Goal: Task Accomplishment & Management: Complete application form

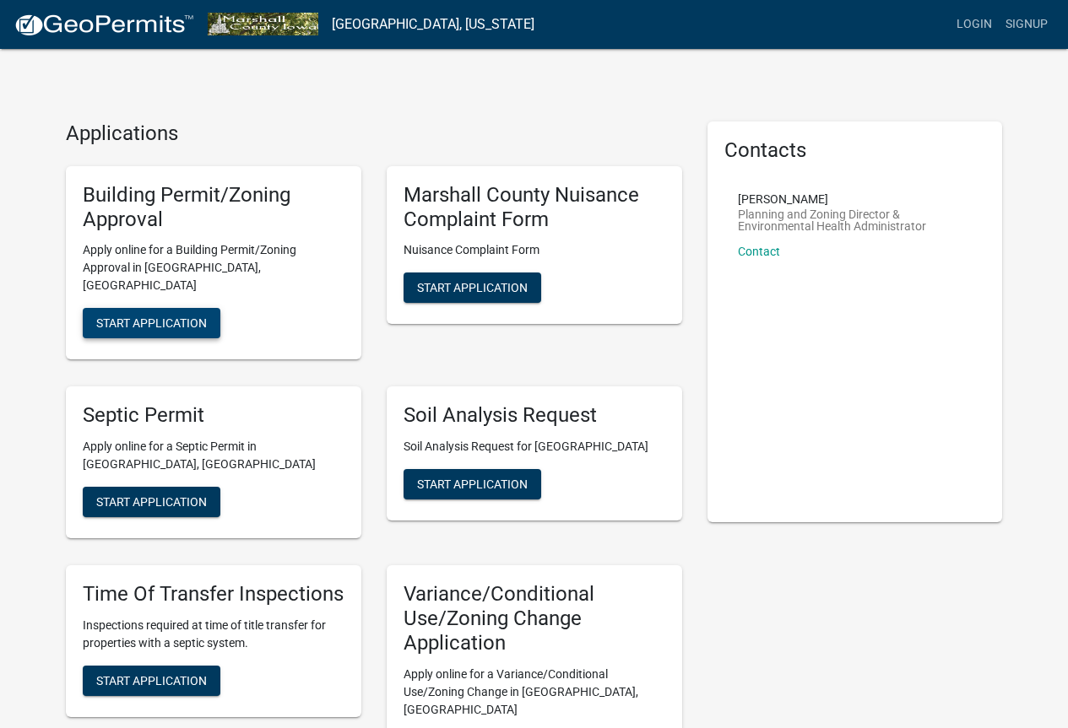
click at [187, 317] on span "Start Application" at bounding box center [151, 324] width 111 height 14
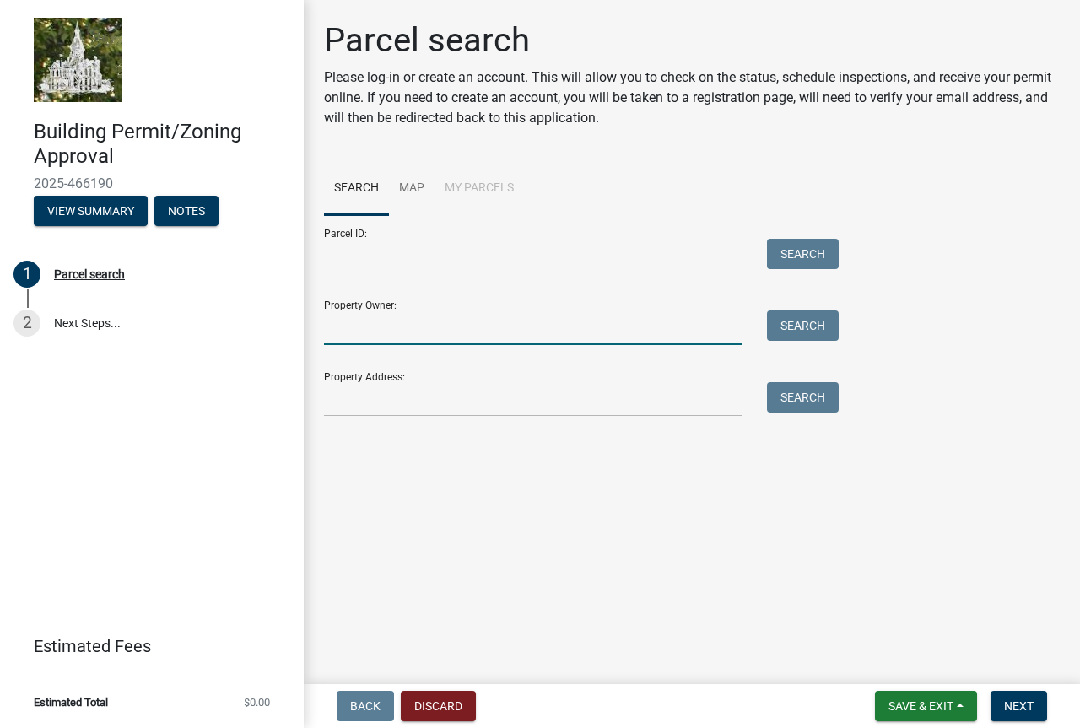
click at [397, 322] on input "Property Owner:" at bounding box center [533, 328] width 418 height 35
type input "[PERSON_NAME]"
click at [794, 334] on button "Search" at bounding box center [803, 326] width 72 height 30
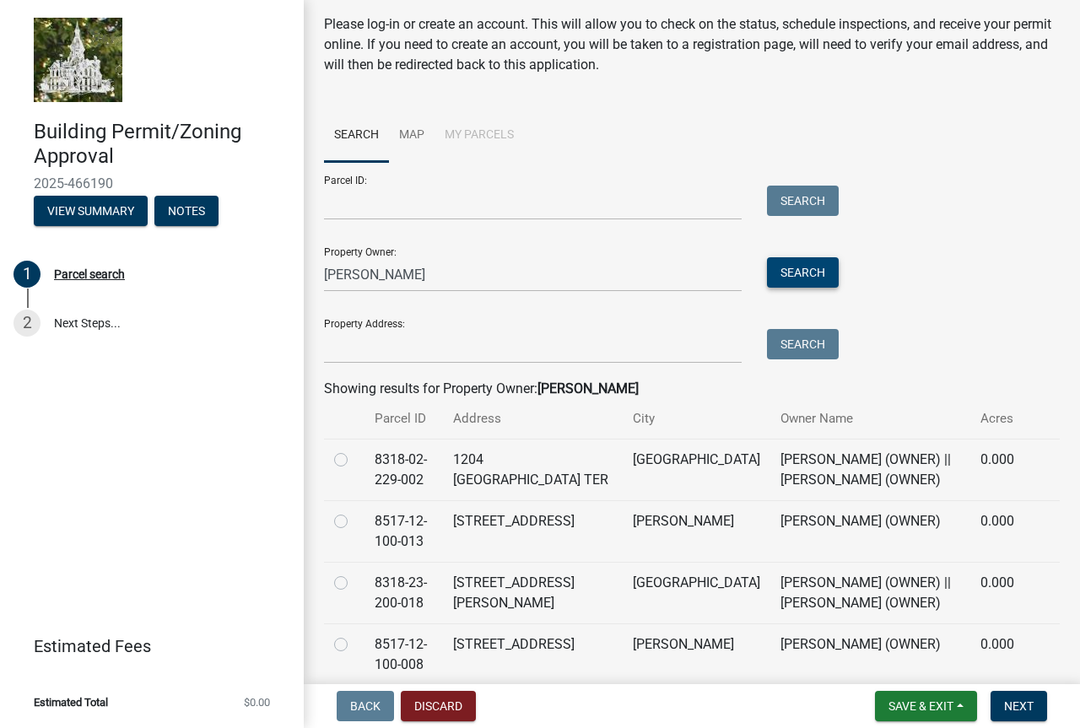
scroll to position [84, 0]
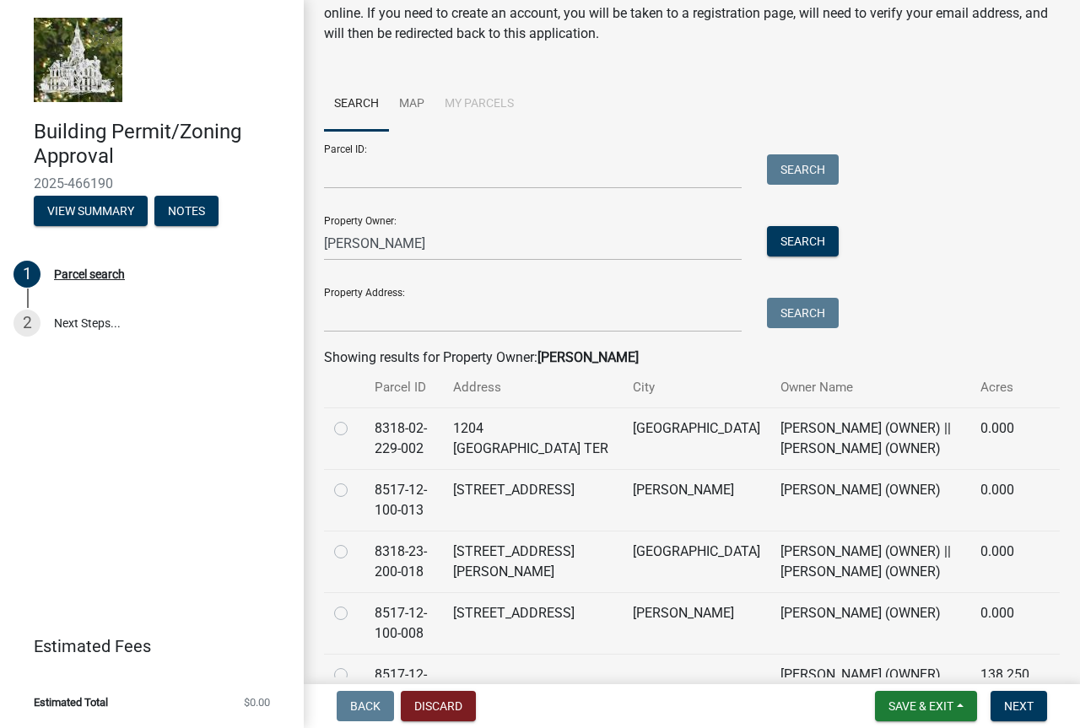
click at [354, 542] on label at bounding box center [354, 542] width 0 height 0
click at [354, 551] on input "radio" at bounding box center [359, 547] width 11 height 11
radio input "true"
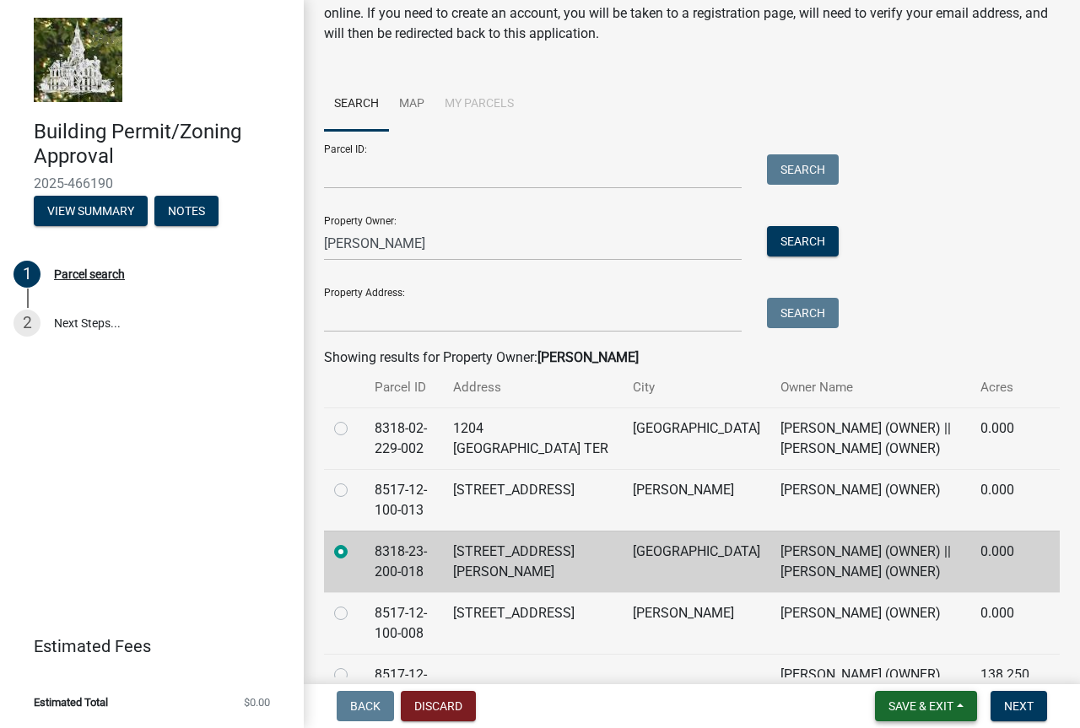
click at [925, 707] on span "Save & Exit" at bounding box center [921, 707] width 65 height 14
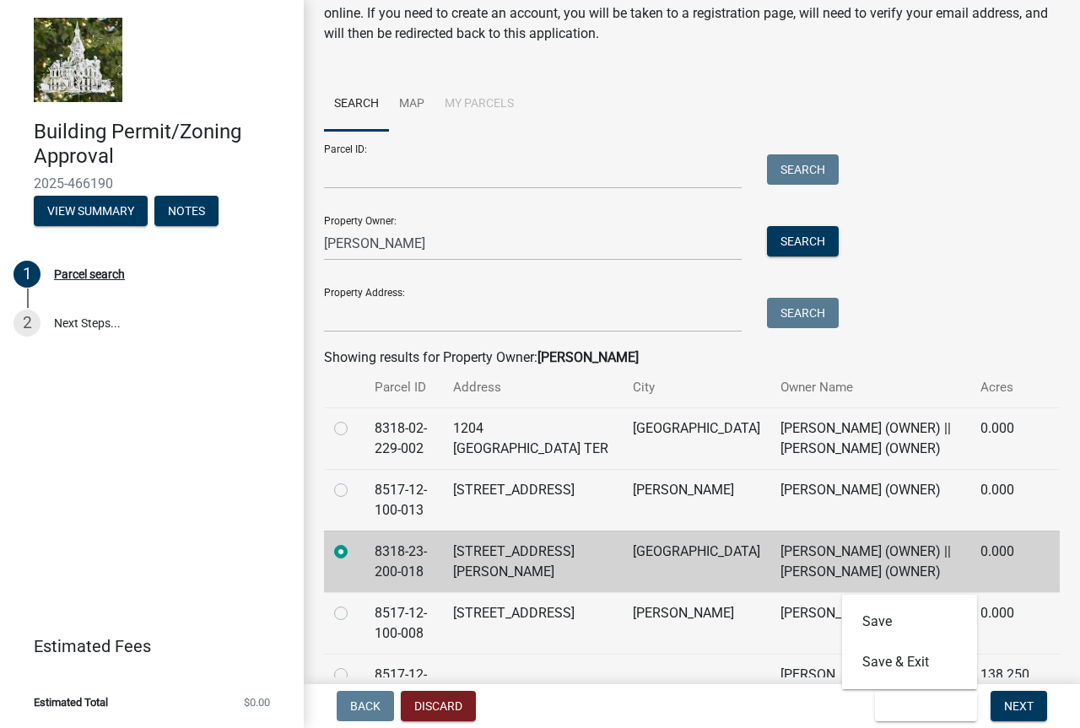
click at [959, 249] on div "Parcel ID: Search Property Owner: [PERSON_NAME] Search Property Address: Search" at bounding box center [692, 232] width 736 height 202
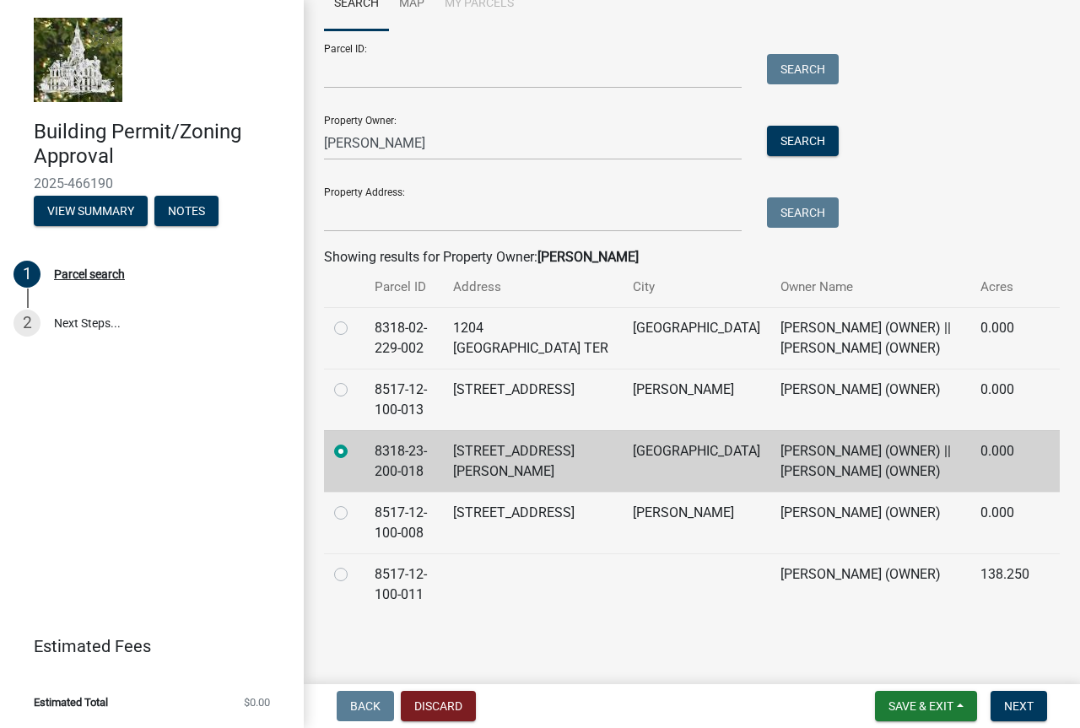
scroll to position [188, 0]
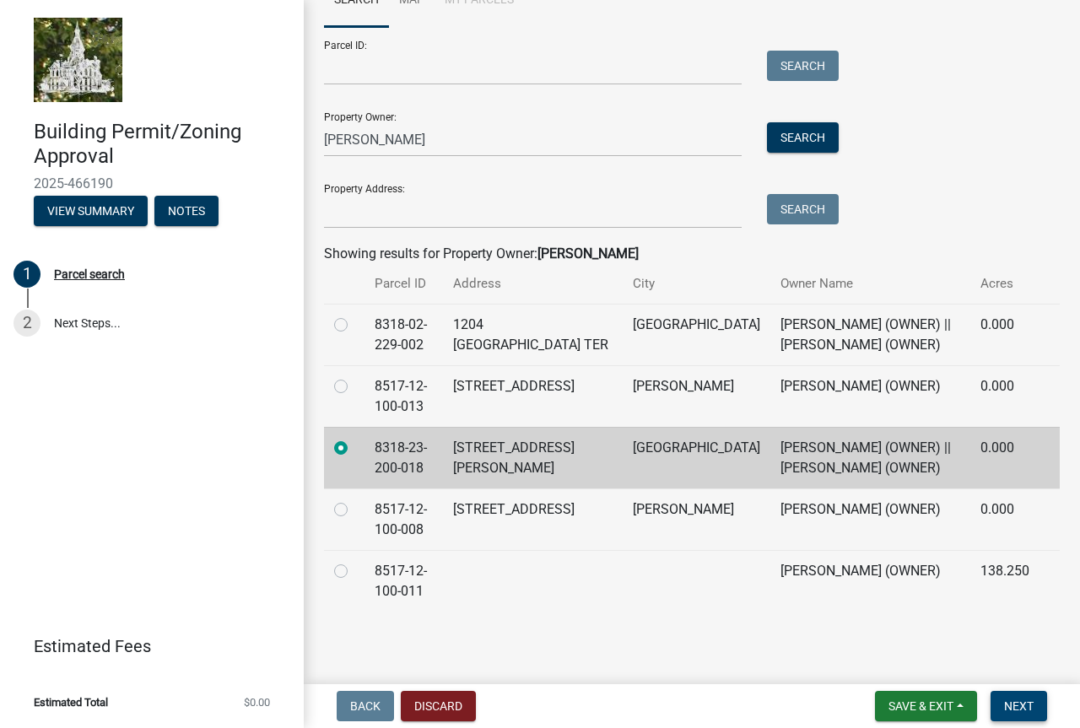
click at [1015, 707] on span "Next" at bounding box center [1019, 707] width 30 height 14
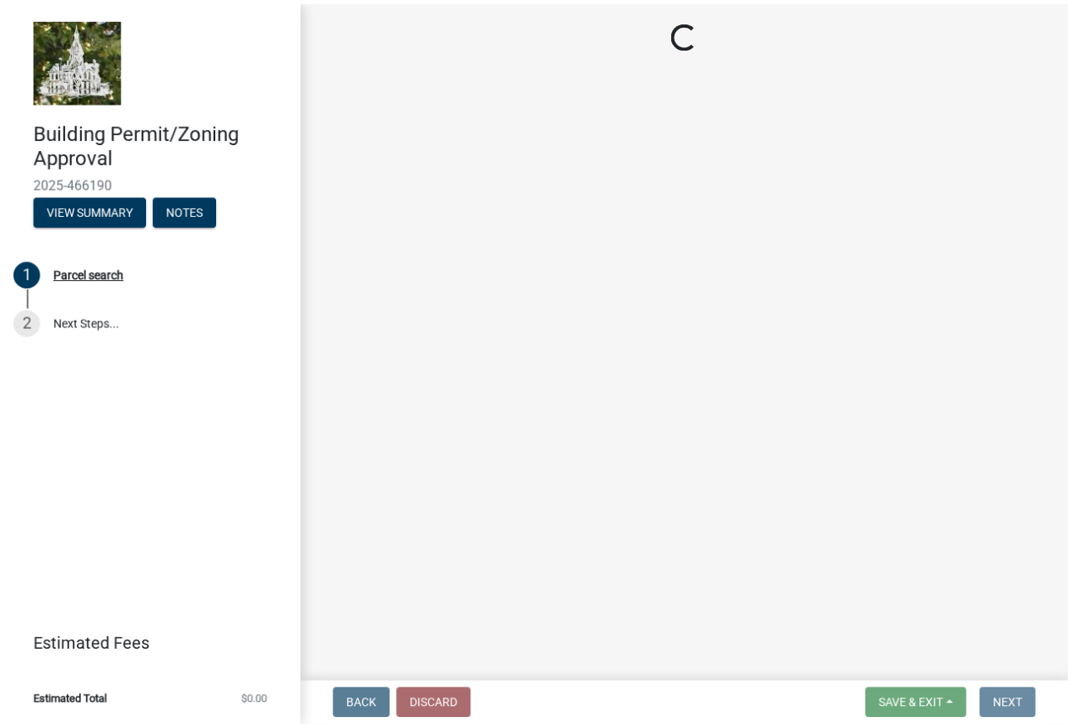
scroll to position [0, 0]
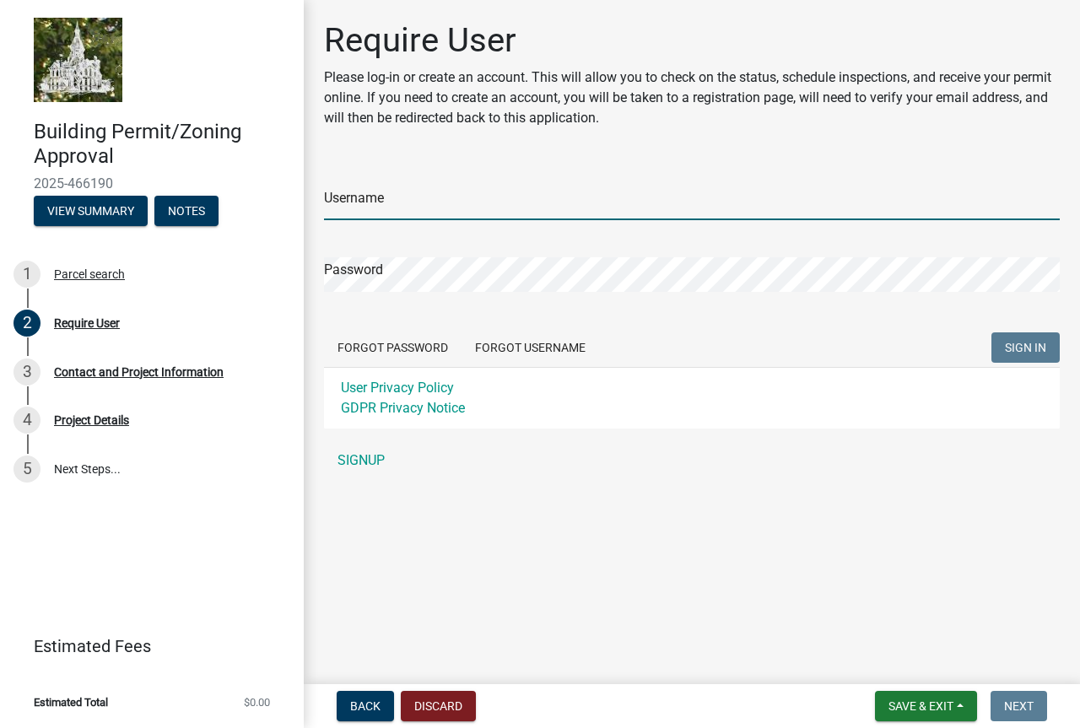
click at [498, 210] on input "Username" at bounding box center [692, 203] width 736 height 35
click at [498, 210] on input "ggarrels" at bounding box center [692, 203] width 736 height 35
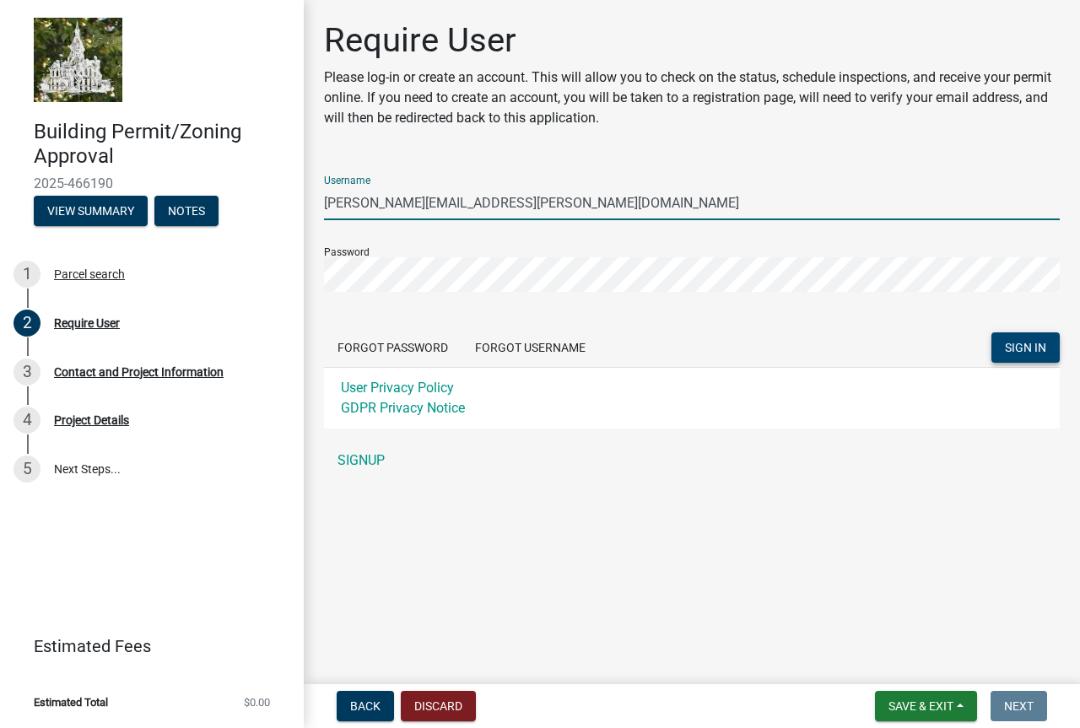
type input "[PERSON_NAME][EMAIL_ADDRESS][PERSON_NAME][DOMAIN_NAME]"
click at [1001, 356] on button "SIGN IN" at bounding box center [1026, 348] width 68 height 30
click at [310, 280] on div "Require User Please log-in or create an account. This will allow you to check o…" at bounding box center [692, 256] width 777 height 473
click at [992, 333] on button "SIGN IN" at bounding box center [1026, 348] width 68 height 30
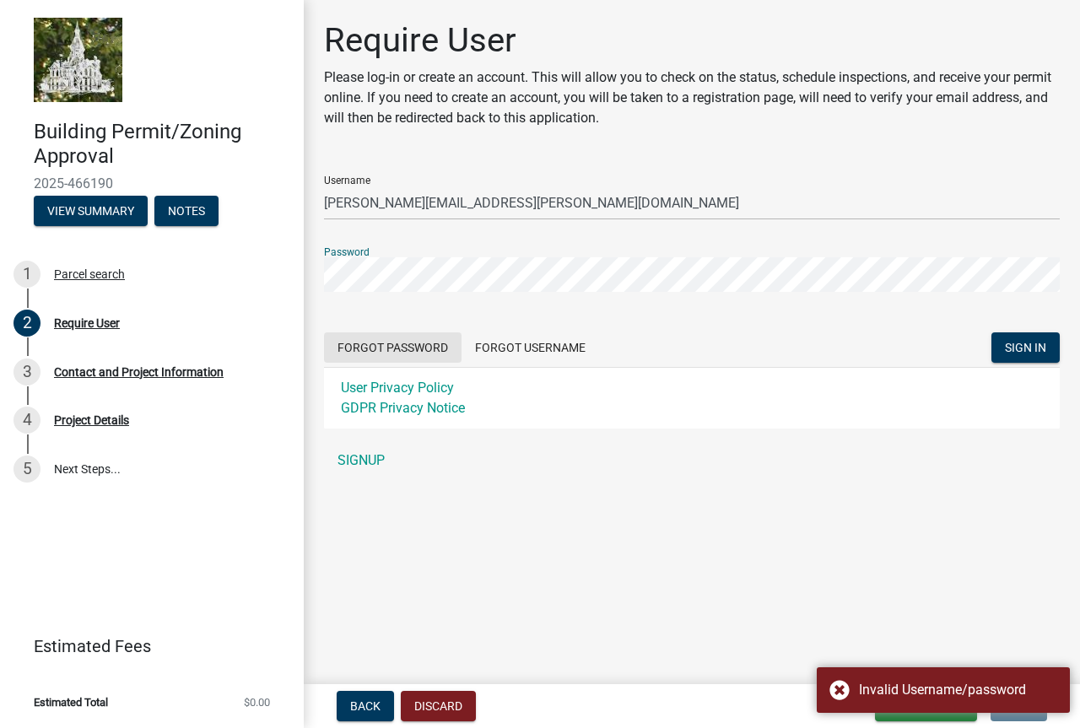
click at [403, 350] on button "Forgot Password" at bounding box center [393, 348] width 138 height 30
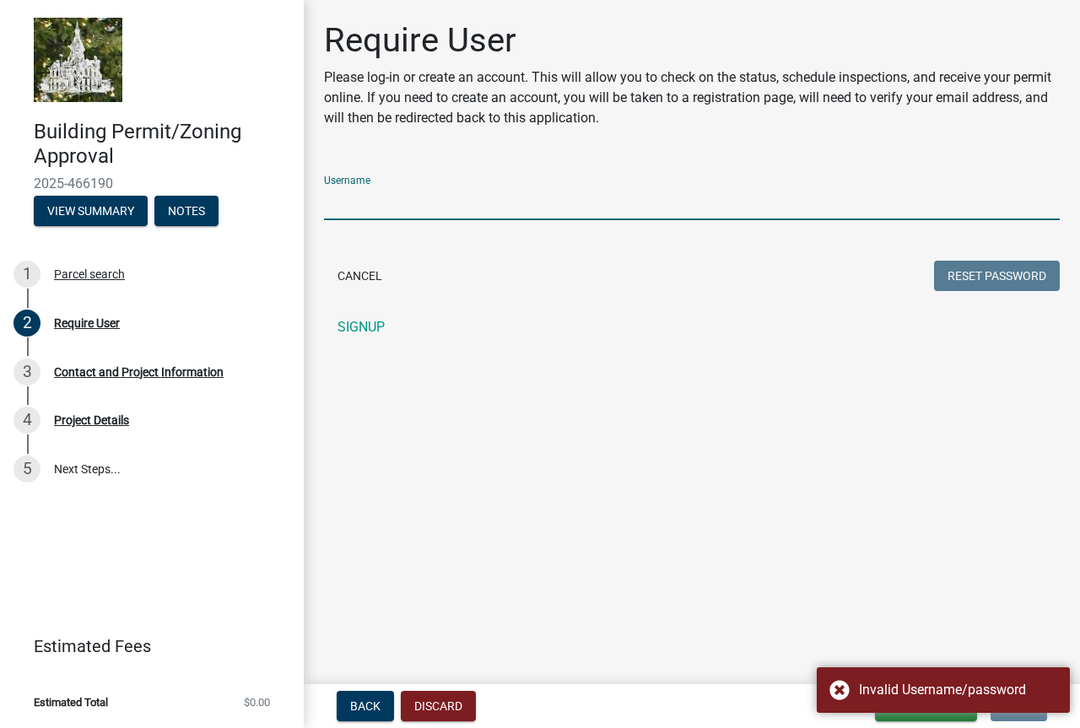
click at [382, 207] on input "Username" at bounding box center [692, 203] width 736 height 35
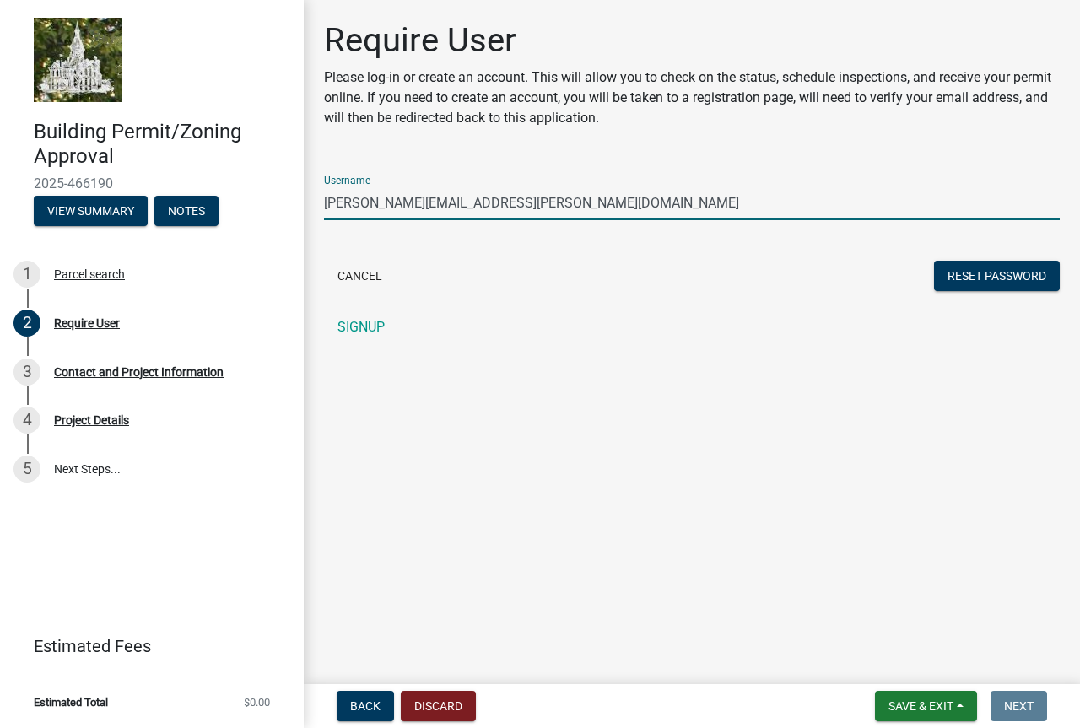
type input "[PERSON_NAME][EMAIL_ADDRESS][PERSON_NAME][DOMAIN_NAME]"
click at [934, 261] on button "Reset Password" at bounding box center [997, 276] width 126 height 30
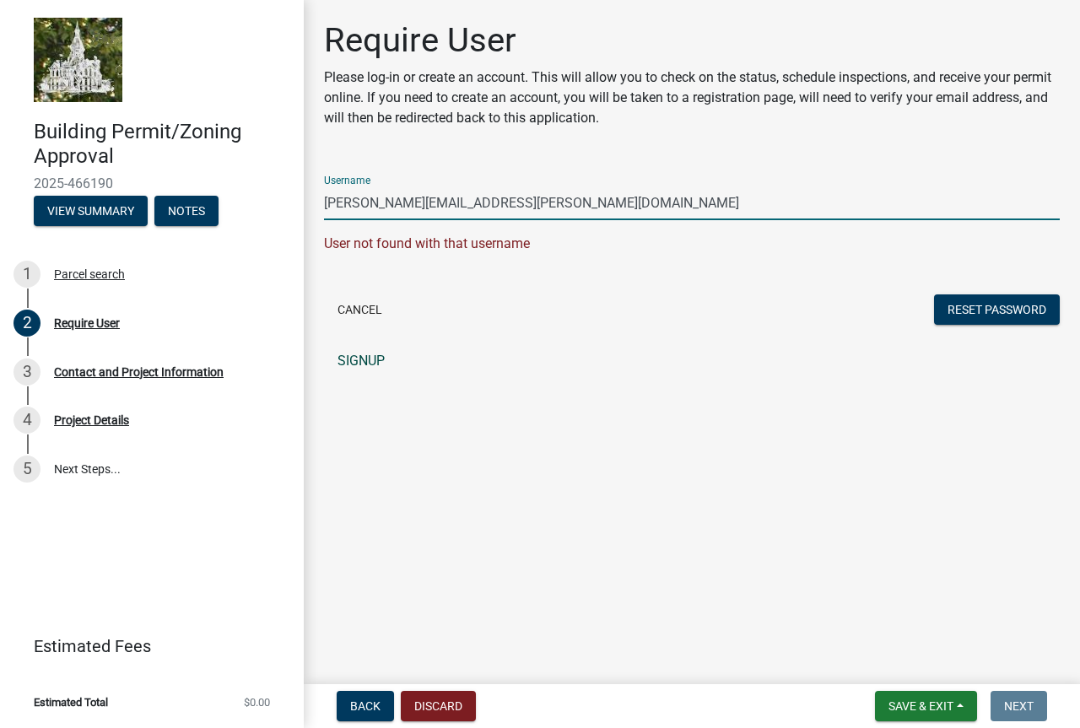
click at [372, 360] on link "SIGNUP" at bounding box center [692, 361] width 736 height 34
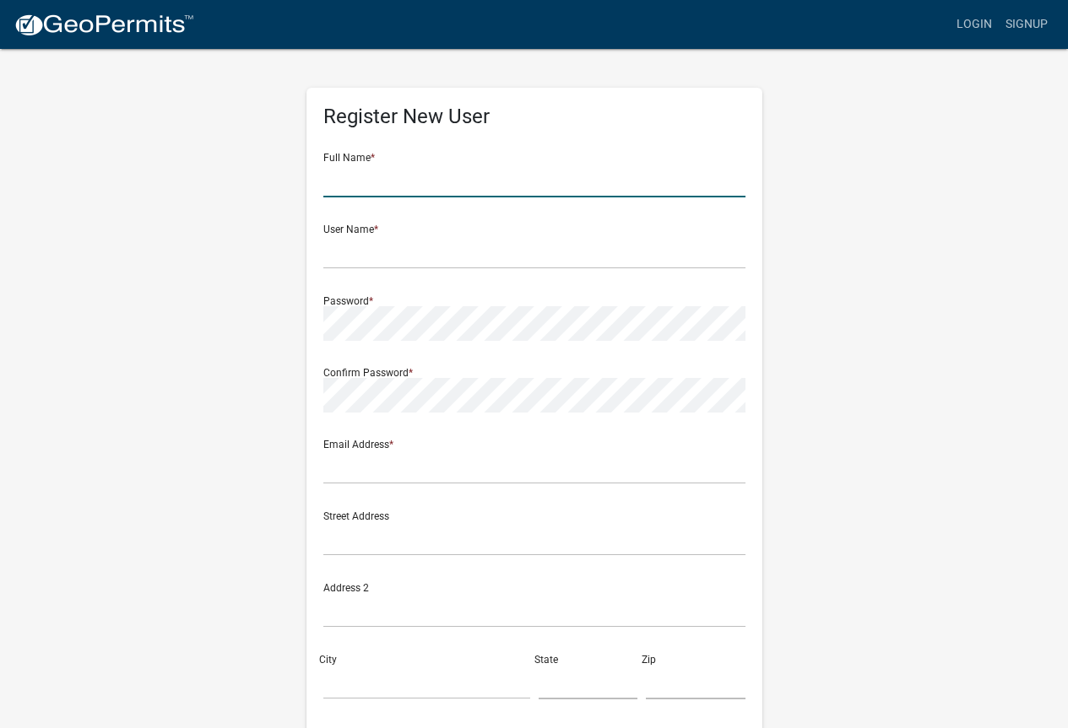
click at [405, 182] on input "text" at bounding box center [534, 180] width 422 height 35
type input "[PERSON_NAME]"
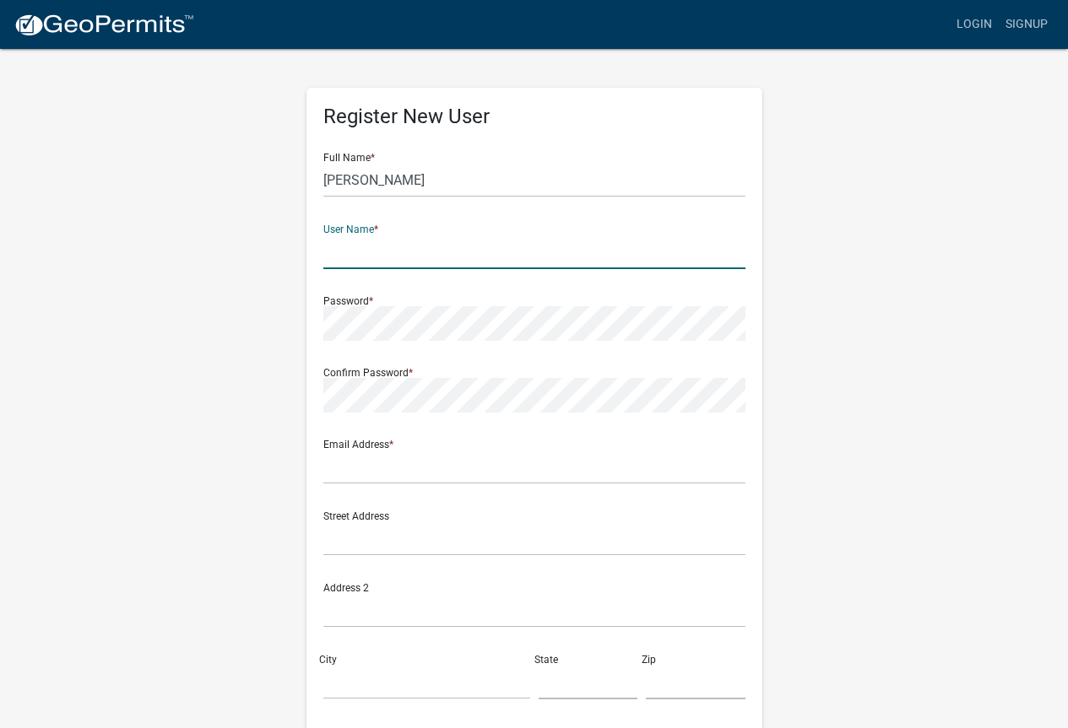
type input "G"
click at [403, 186] on input "[PERSON_NAME]" at bounding box center [534, 180] width 422 height 35
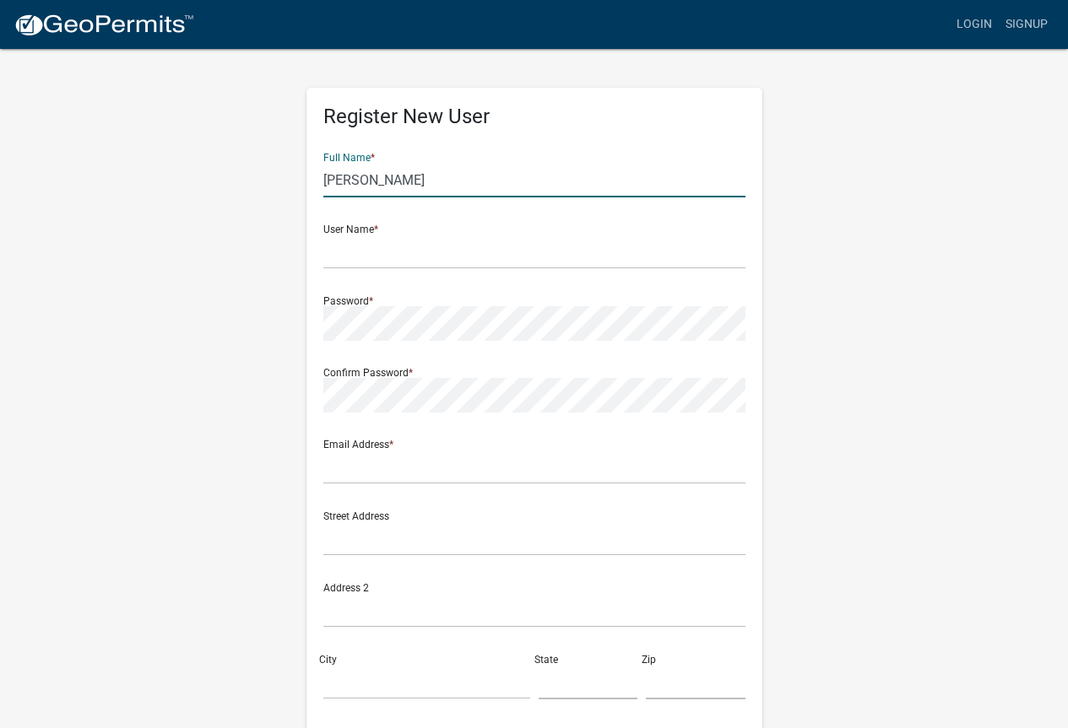
type input "[PERSON_NAME]"
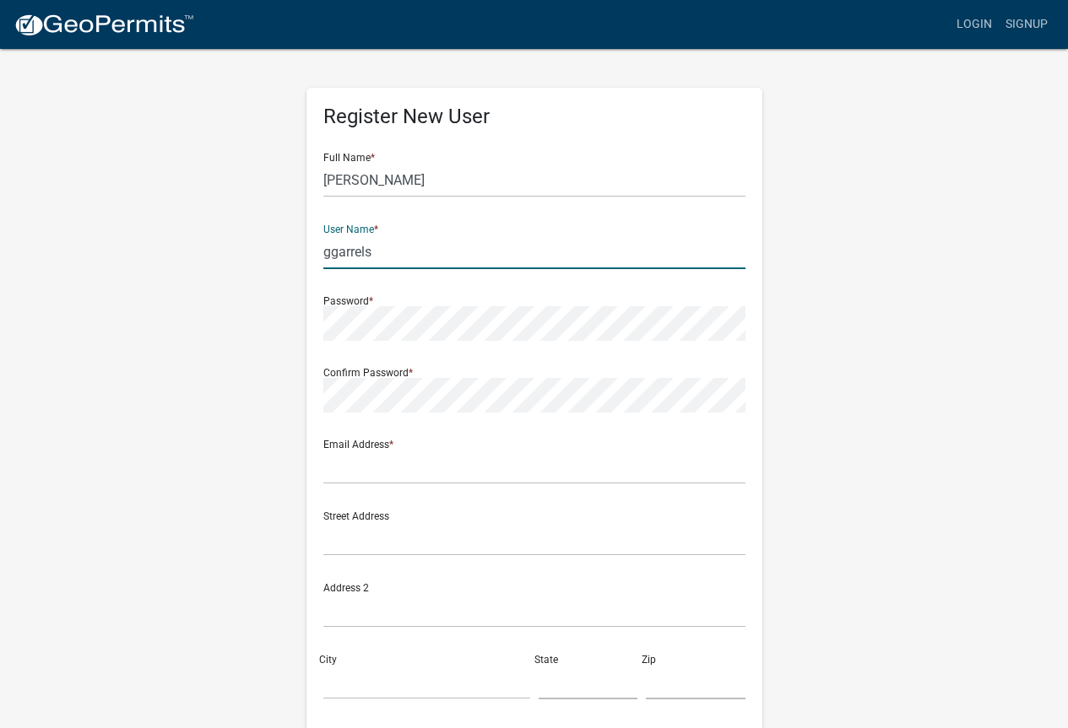
type input "ggarrels"
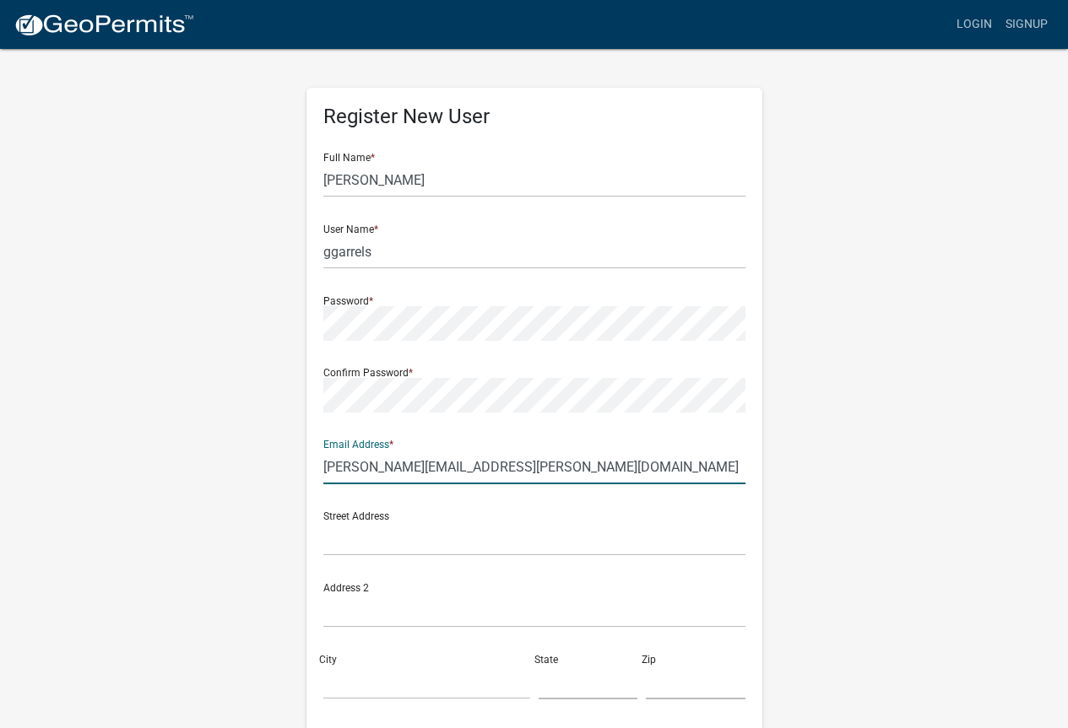
type input "[PERSON_NAME][EMAIL_ADDRESS][PERSON_NAME][DOMAIN_NAME]"
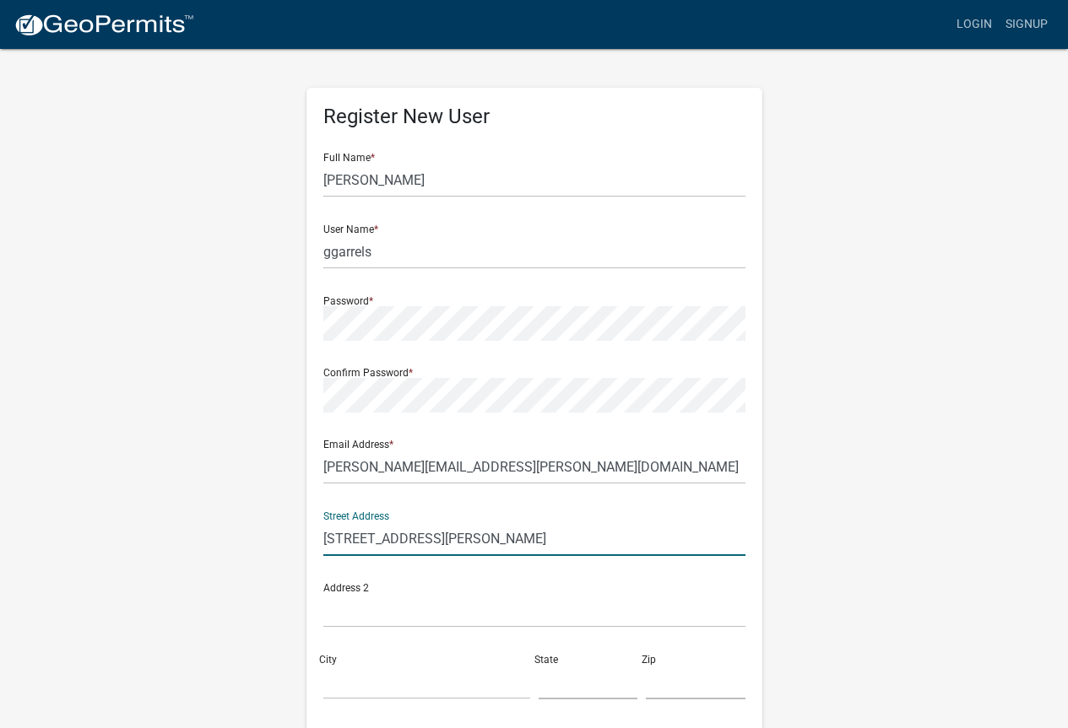
type input "[STREET_ADDRESS][PERSON_NAME]"
type input "Jefferson"
type input "IA"
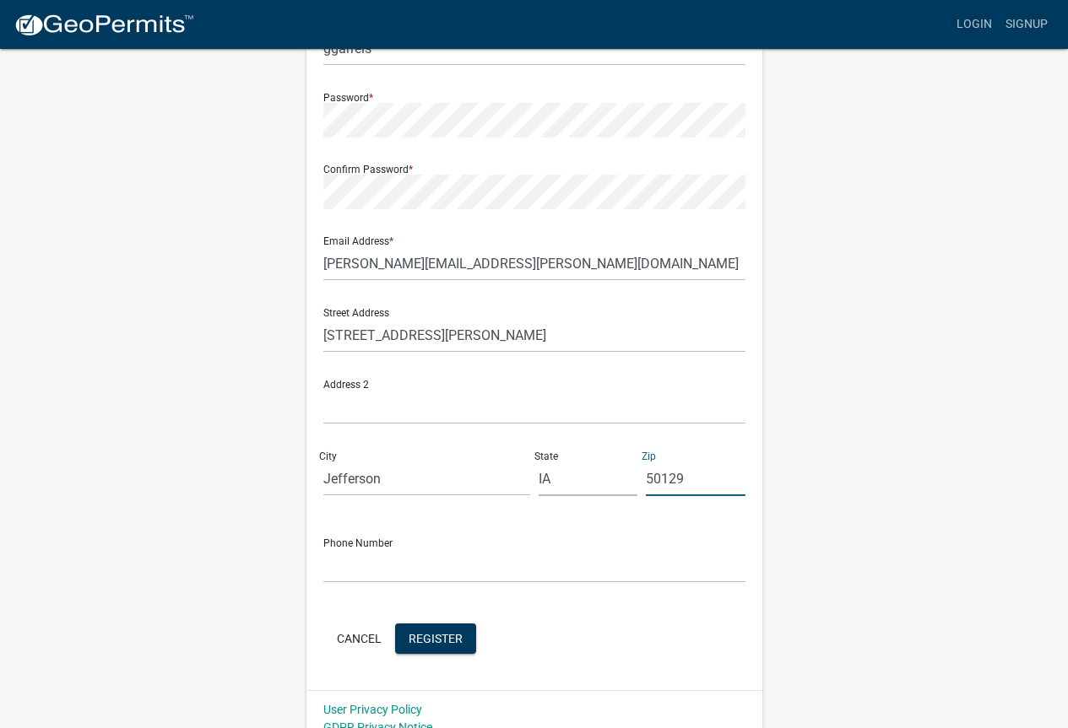
scroll to position [222, 0]
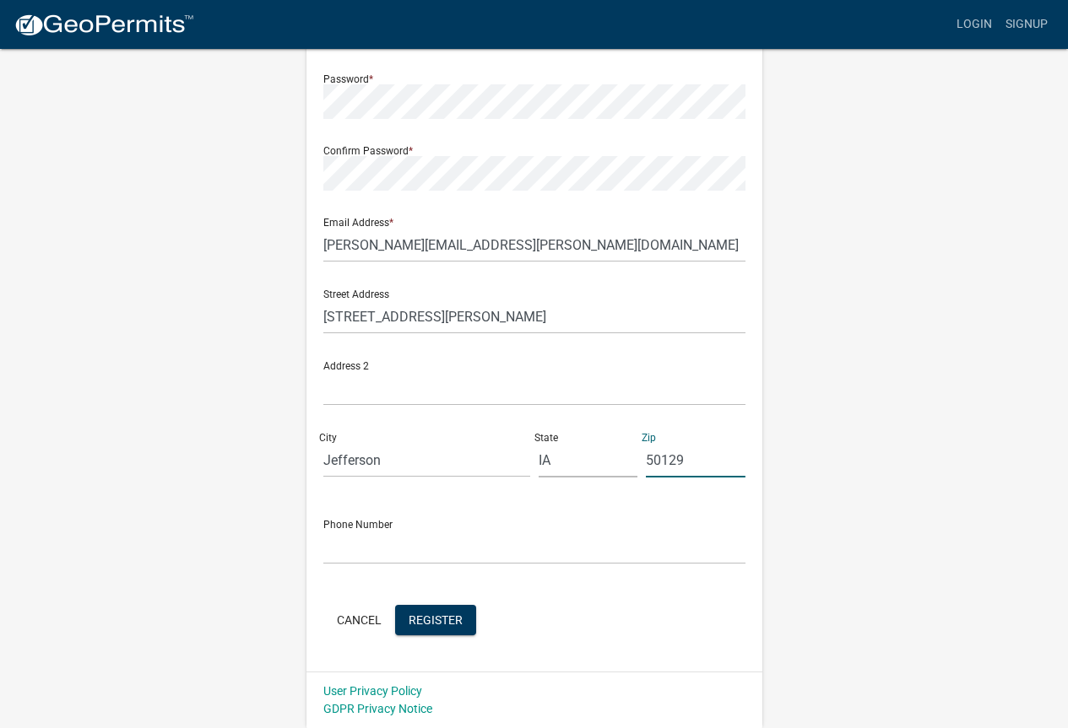
type input "50129"
click at [419, 560] on input "text" at bounding box center [534, 547] width 422 height 35
type input "6417506645"
click at [451, 628] on button "Register" at bounding box center [435, 620] width 81 height 30
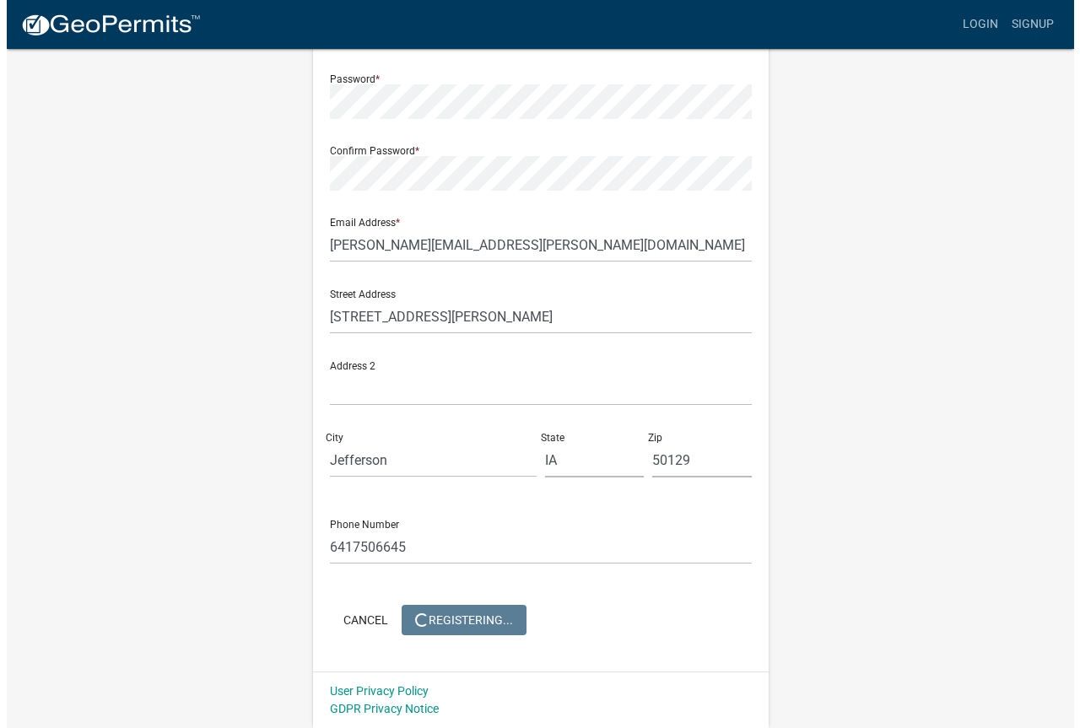
scroll to position [0, 0]
